Goal: Information Seeking & Learning: Learn about a topic

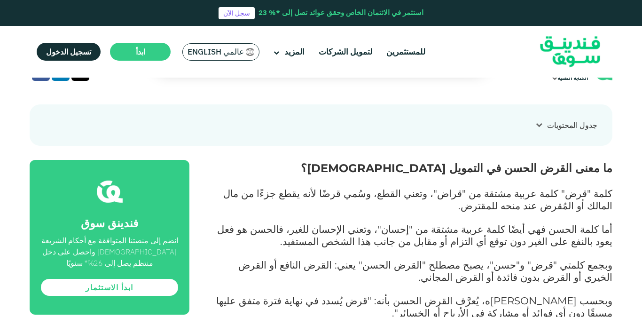
scroll to position [337, 0]
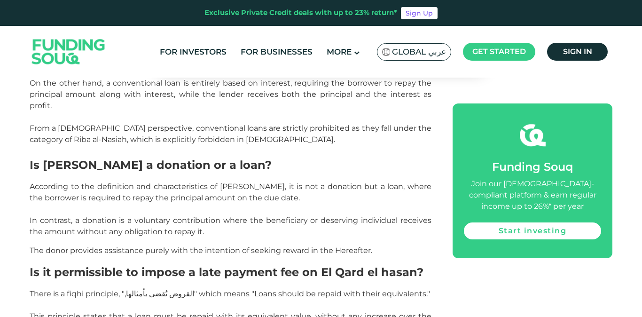
scroll to position [948, 0]
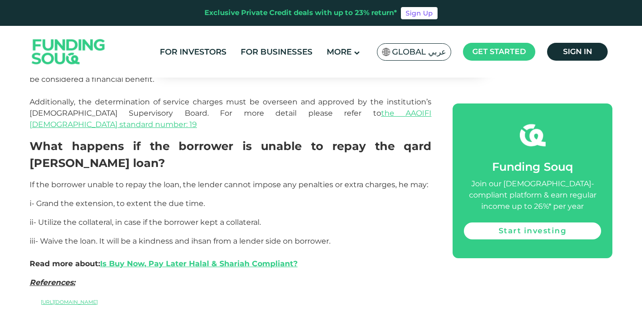
scroll to position [1617, 0]
